Goal: Communication & Community: Answer question/provide support

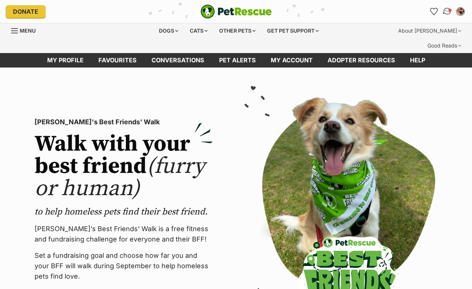
click at [448, 11] on img "Conversations" at bounding box center [447, 12] width 10 height 10
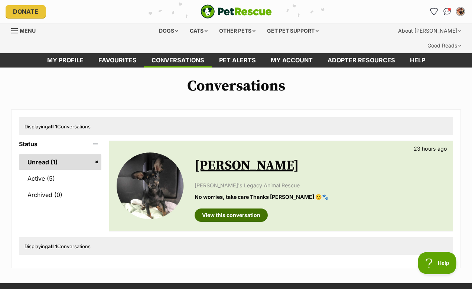
click at [222, 209] on link "View this conversation" at bounding box center [231, 215] width 73 height 13
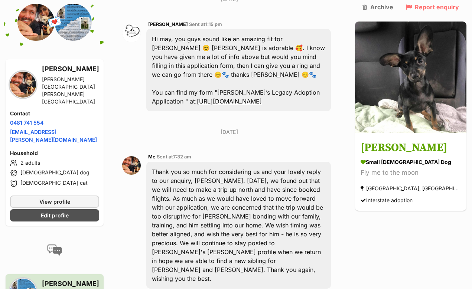
scroll to position [902, 0]
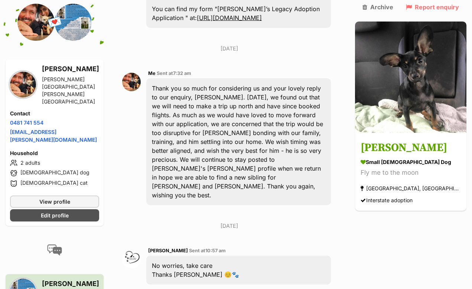
scroll to position [995, 0]
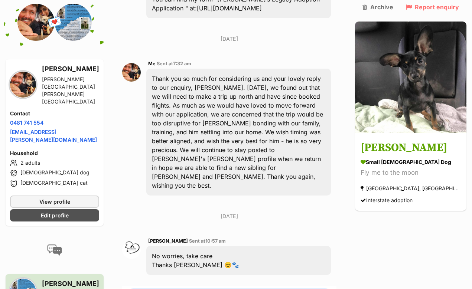
type textarea "Thank you, [PERSON_NAME] :) you too :)"
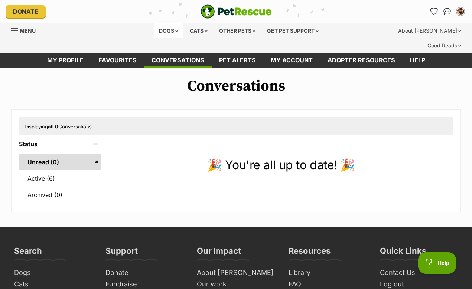
click at [166, 32] on div "Dogs" at bounding box center [169, 30] width 30 height 15
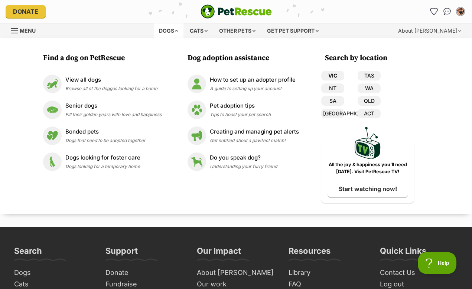
click at [333, 73] on link "VIC" at bounding box center [332, 76] width 23 height 10
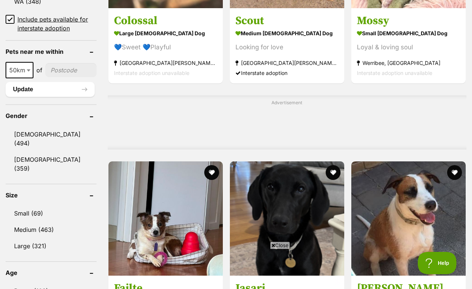
scroll to position [582, 0]
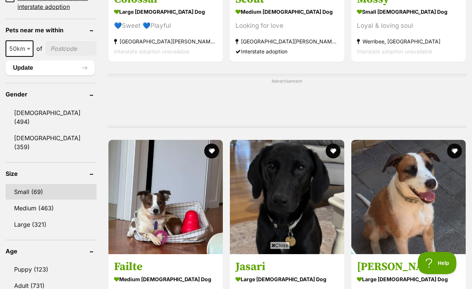
click at [37, 184] on link "Small (69)" at bounding box center [51, 192] width 91 height 16
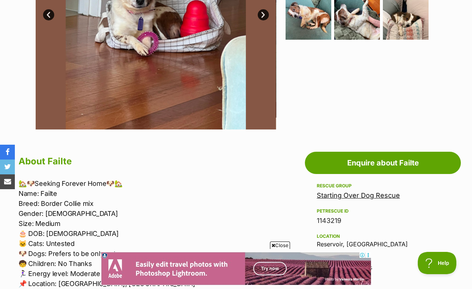
scroll to position [281, 0]
